Goal: Check status: Check status

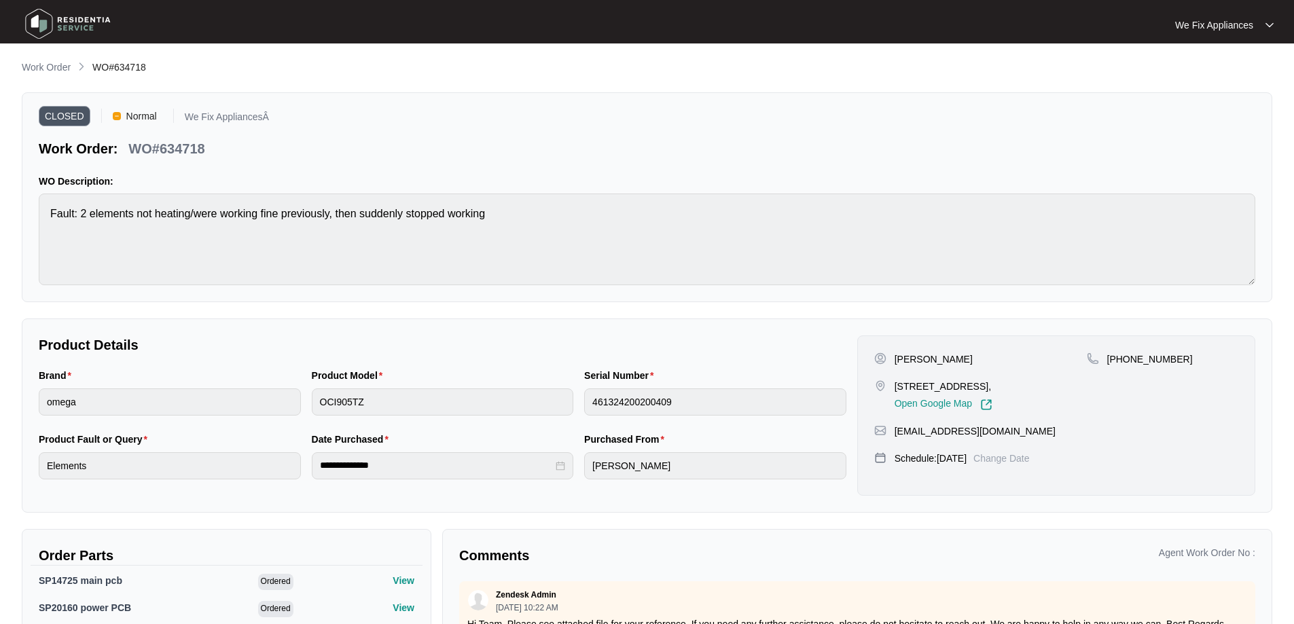
scroll to position [132, 0]
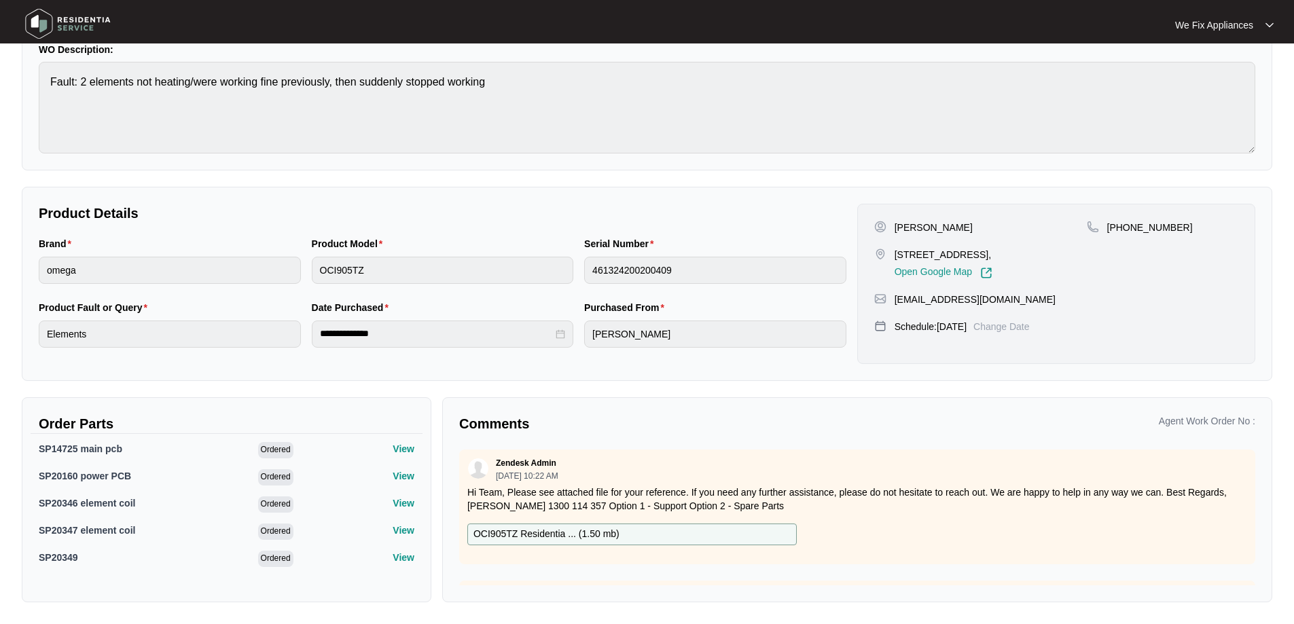
click at [44, 24] on img at bounding box center [67, 23] width 95 height 41
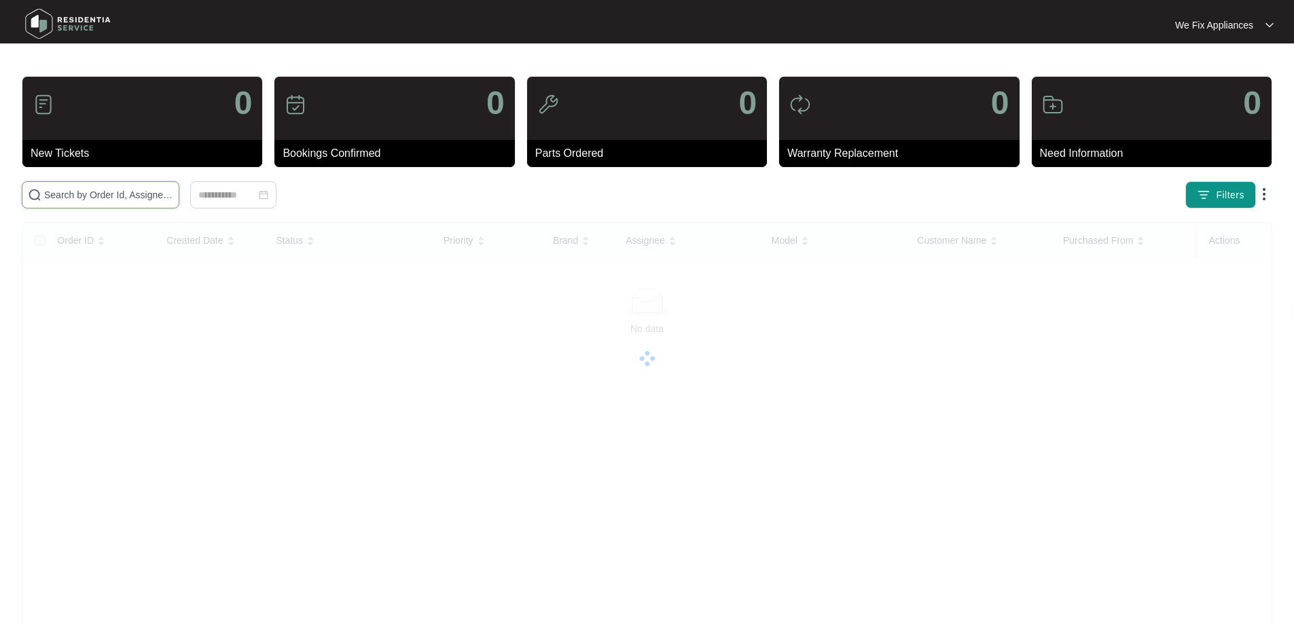
click at [84, 201] on input "text" at bounding box center [108, 194] width 129 height 15
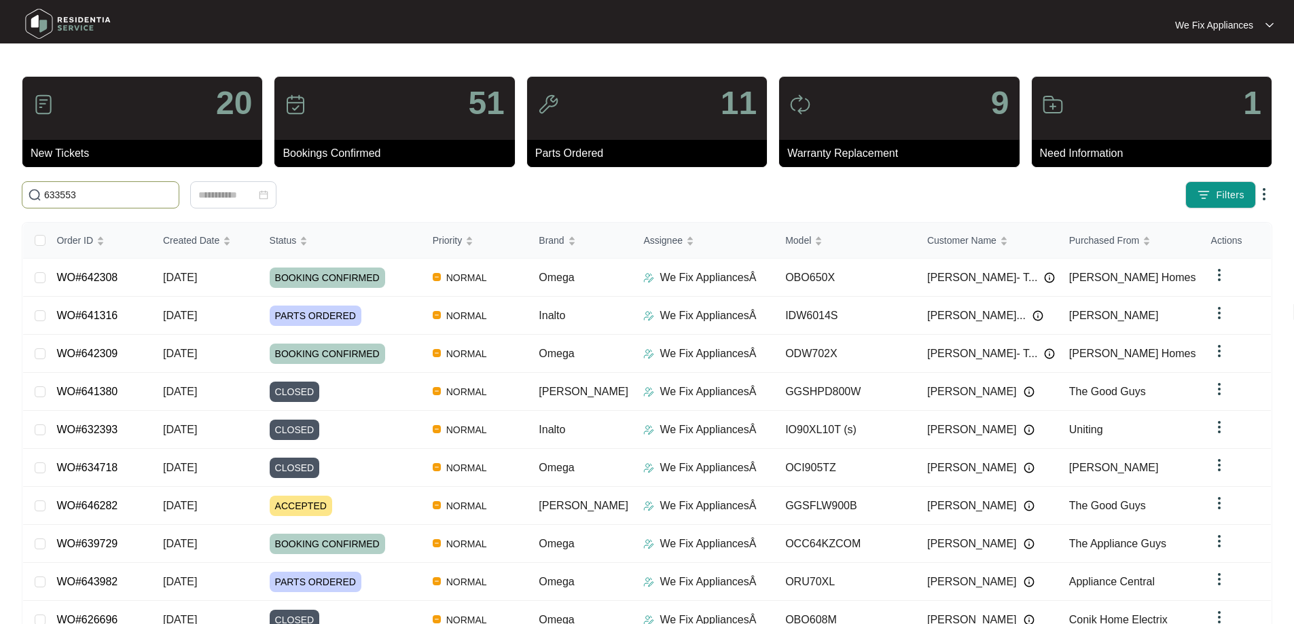
type input "633553"
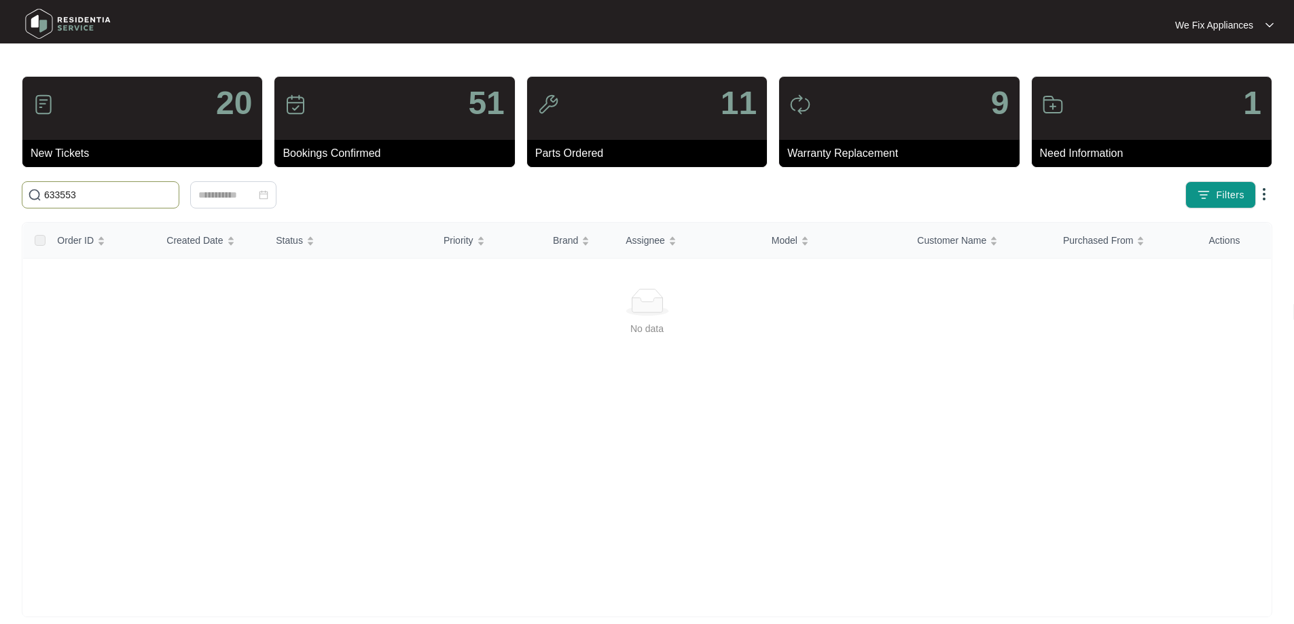
drag, startPoint x: 84, startPoint y: 201, endPoint x: 1, endPoint y: 198, distance: 82.2
click at [1, 198] on main "20 New Tickets 51 Bookings Confirmed 11 Parts Ordered 9 Warranty Replacement 1 …" at bounding box center [647, 319] width 1294 height 639
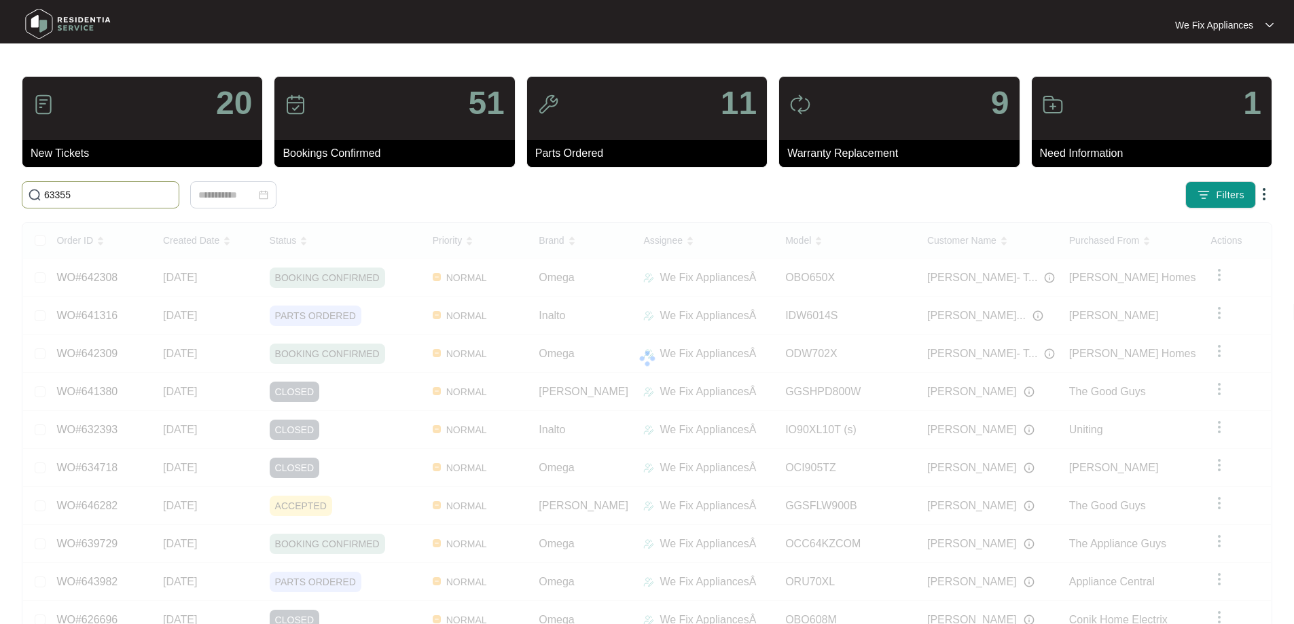
type input "633553"
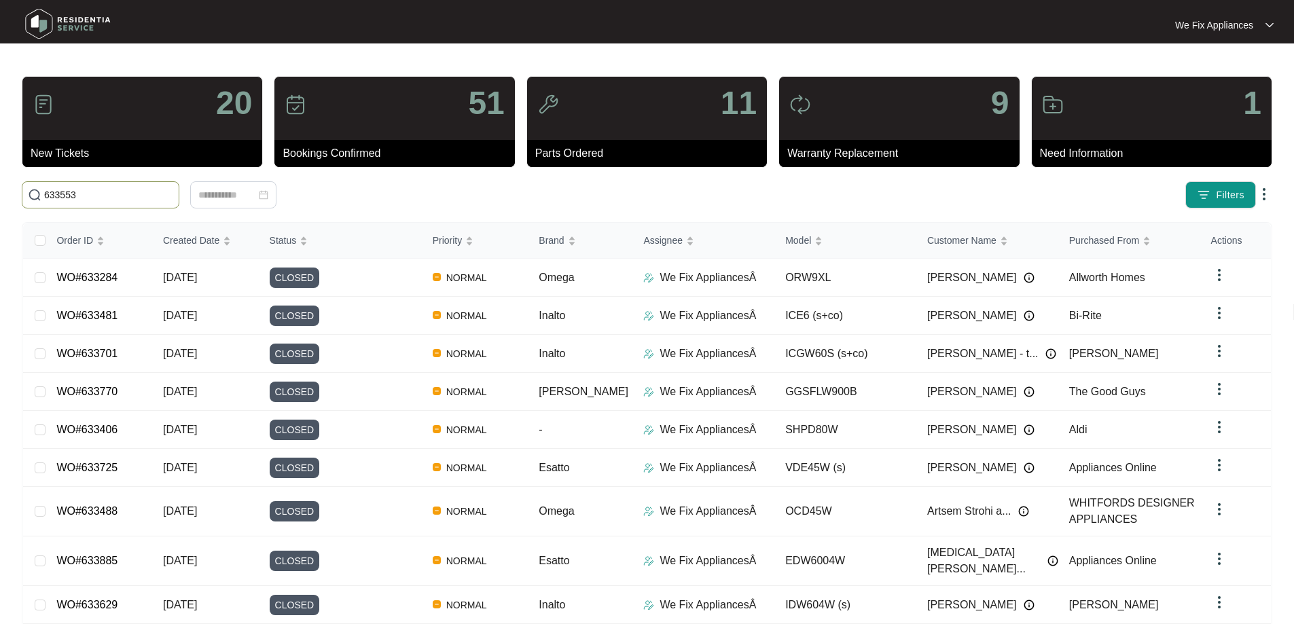
drag, startPoint x: 96, startPoint y: 192, endPoint x: 3, endPoint y: 183, distance: 93.4
click at [3, 183] on main "20 New Tickets 51 Bookings Confirmed 11 Parts Ordered 9 Warranty Replacement 1 …" at bounding box center [647, 364] width 1294 height 728
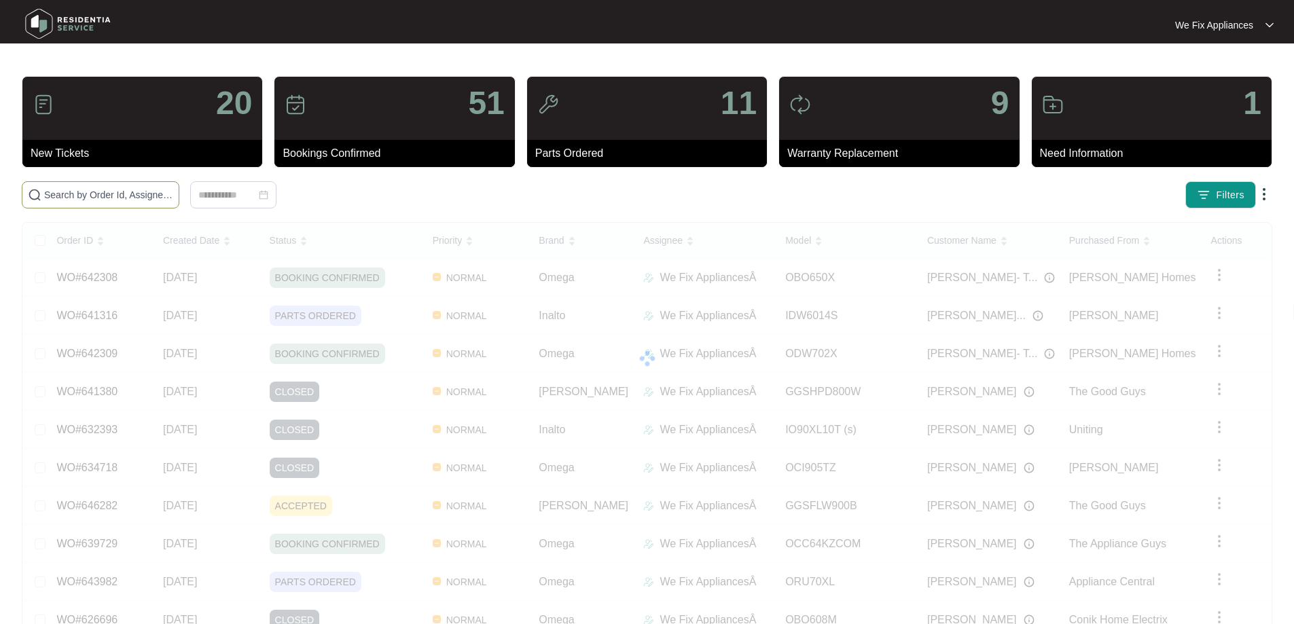
click at [75, 192] on input "text" at bounding box center [108, 194] width 129 height 15
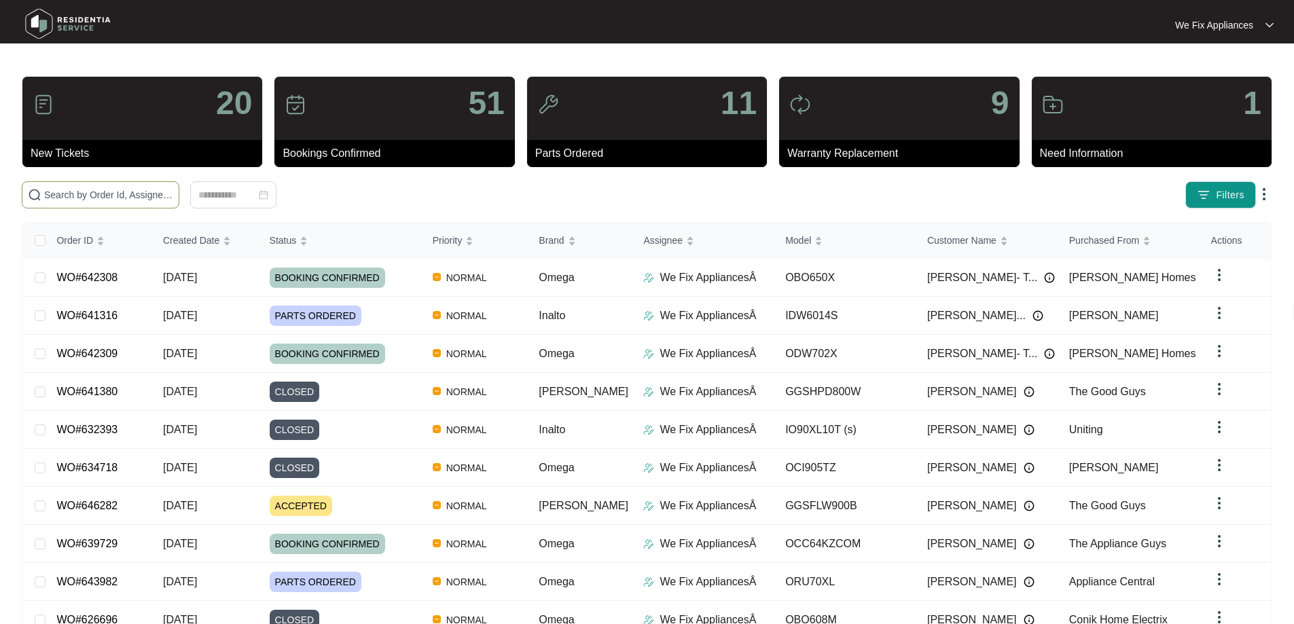
paste input "633553"
type input "633553"
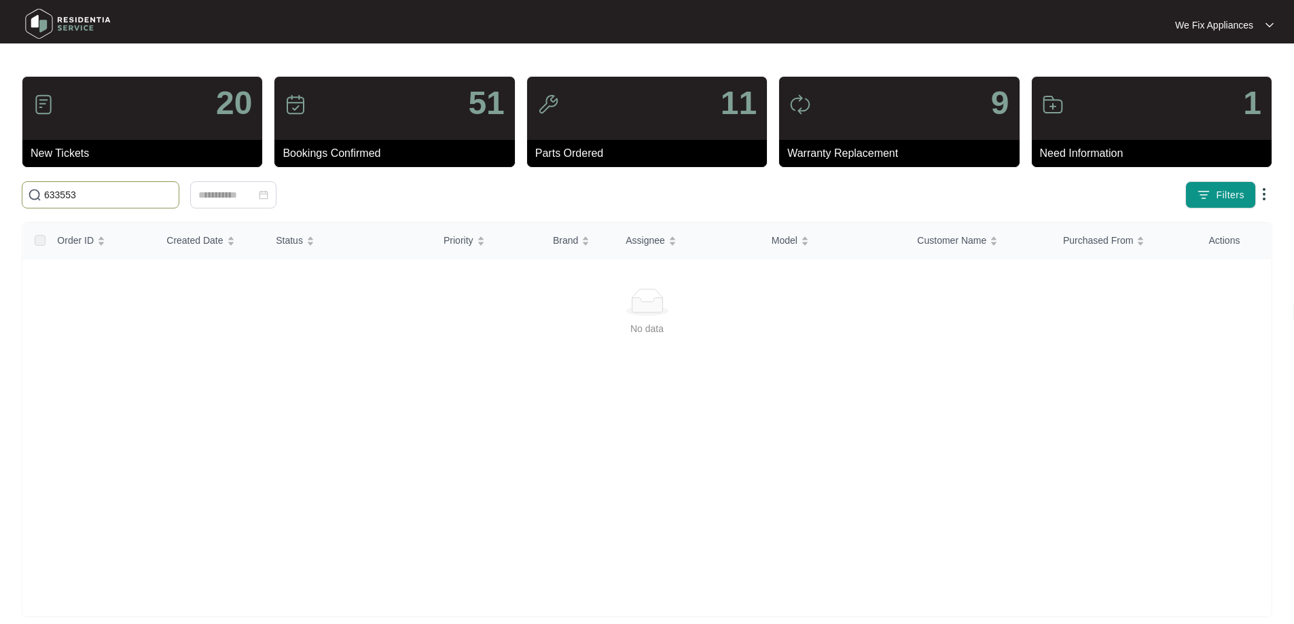
drag, startPoint x: 97, startPoint y: 195, endPoint x: 5, endPoint y: 210, distance: 93.7
click at [5, 210] on main "20 New Tickets 51 Bookings Confirmed 11 Parts Ordered 9 Warranty Replacement 1 …" at bounding box center [647, 319] width 1294 height 639
